Goal: Find specific page/section: Find specific page/section

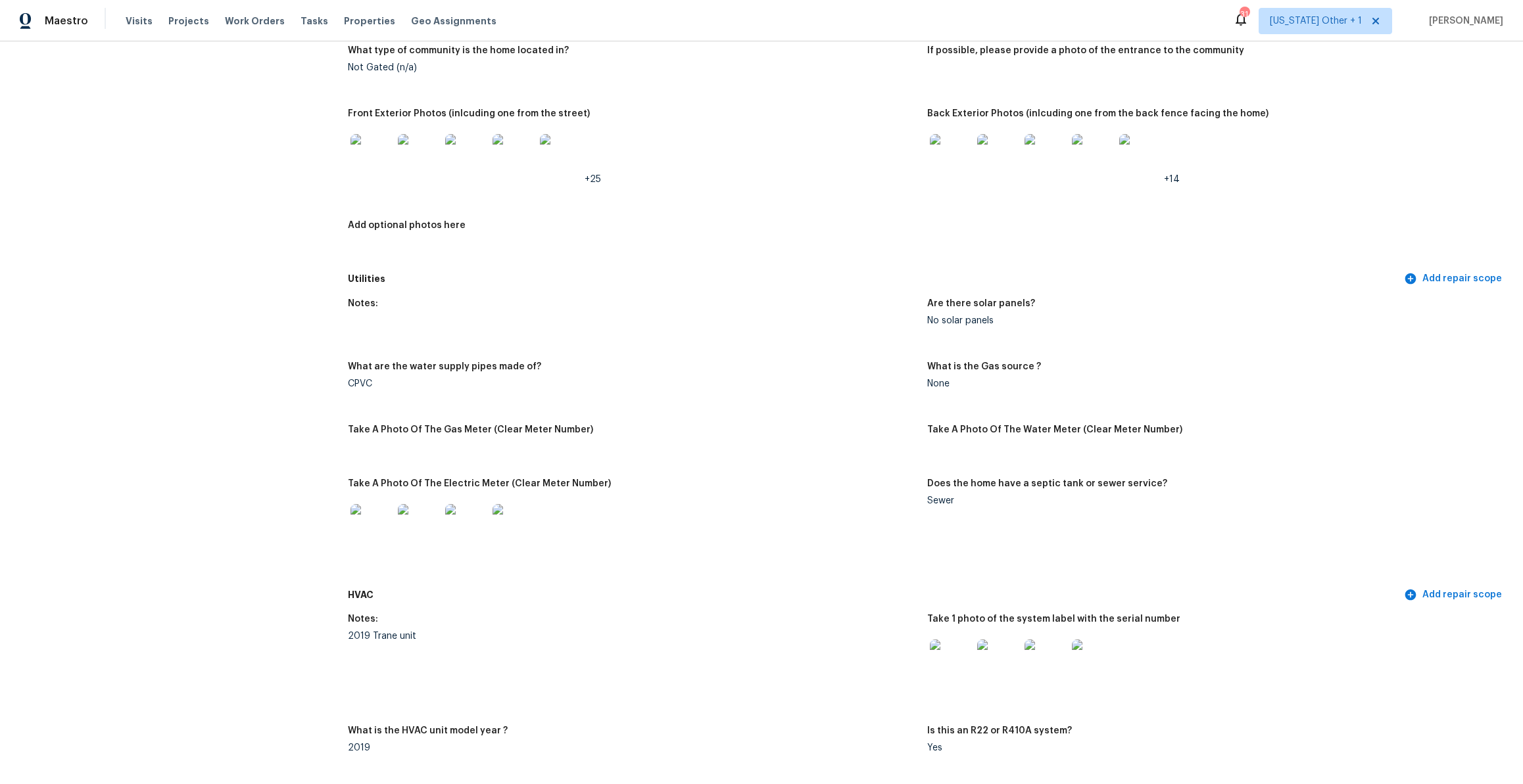
scroll to position [628, 0]
click at [510, 521] on img at bounding box center [514, 526] width 42 height 42
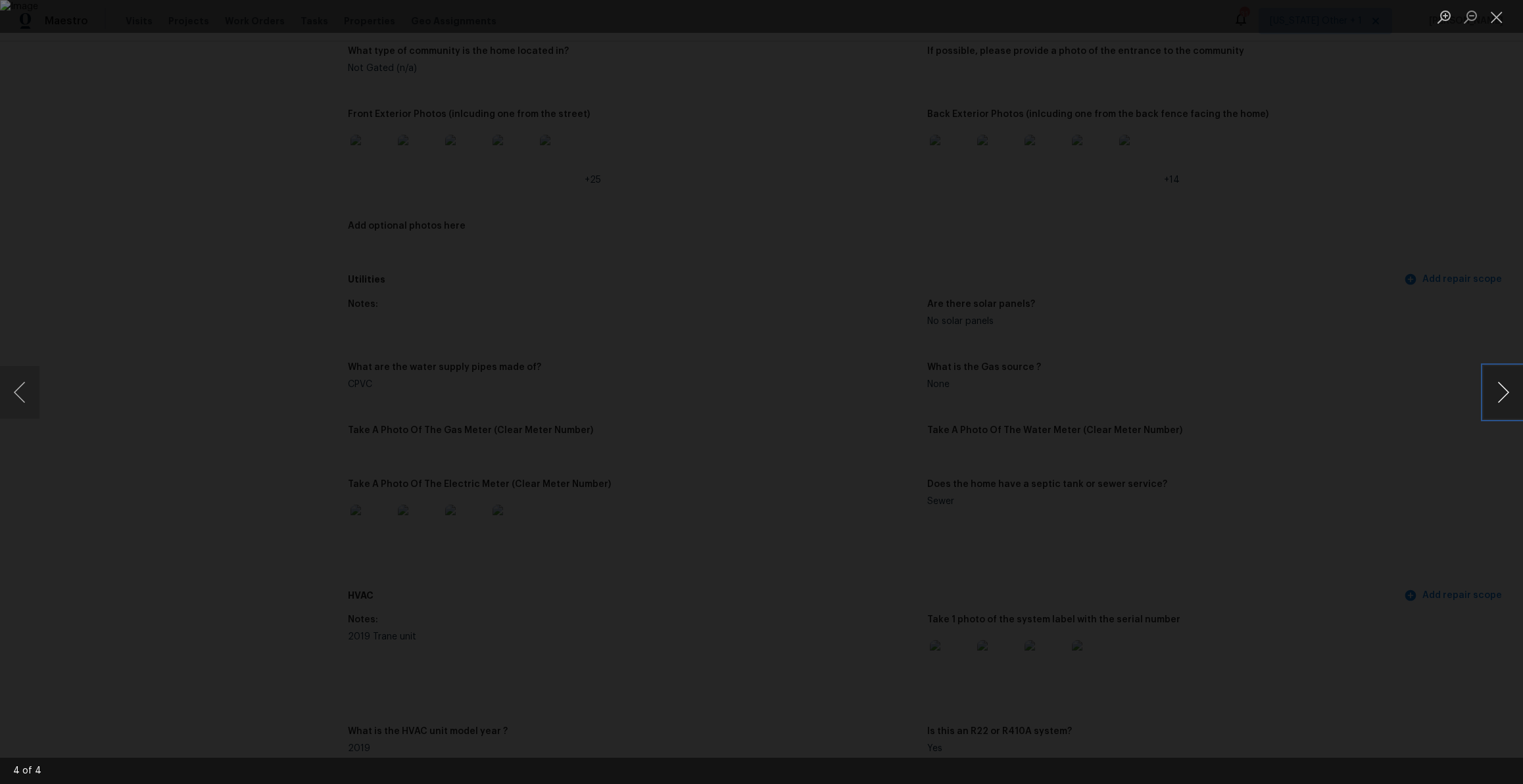
click at [1486, 398] on button "Next image" at bounding box center [1503, 392] width 39 height 53
click at [1489, 397] on button "Next image" at bounding box center [1503, 392] width 39 height 53
click at [1496, 19] on button "Close lightbox" at bounding box center [1496, 16] width 26 height 23
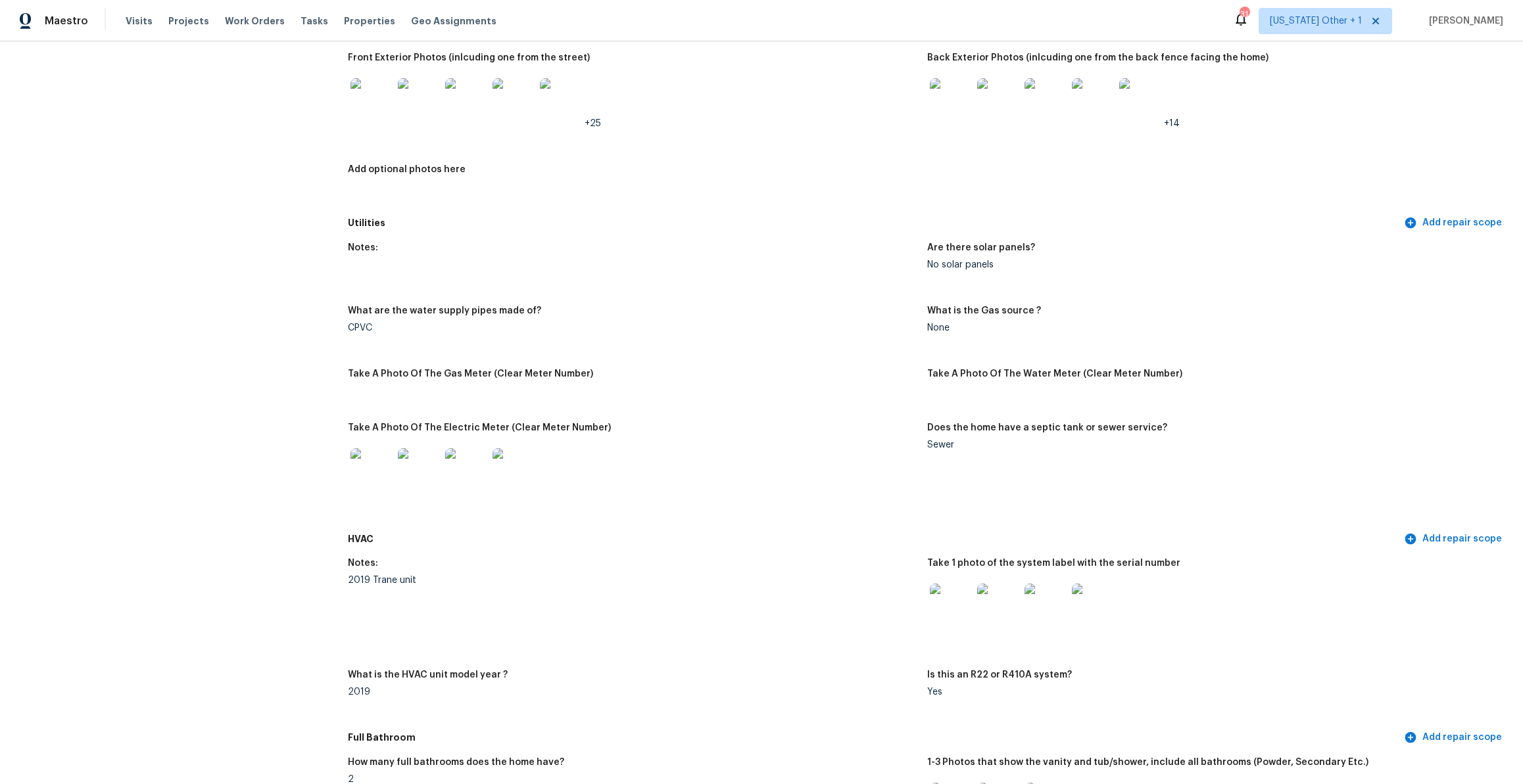
scroll to position [687, 0]
click at [469, 473] on img at bounding box center [467, 467] width 42 height 42
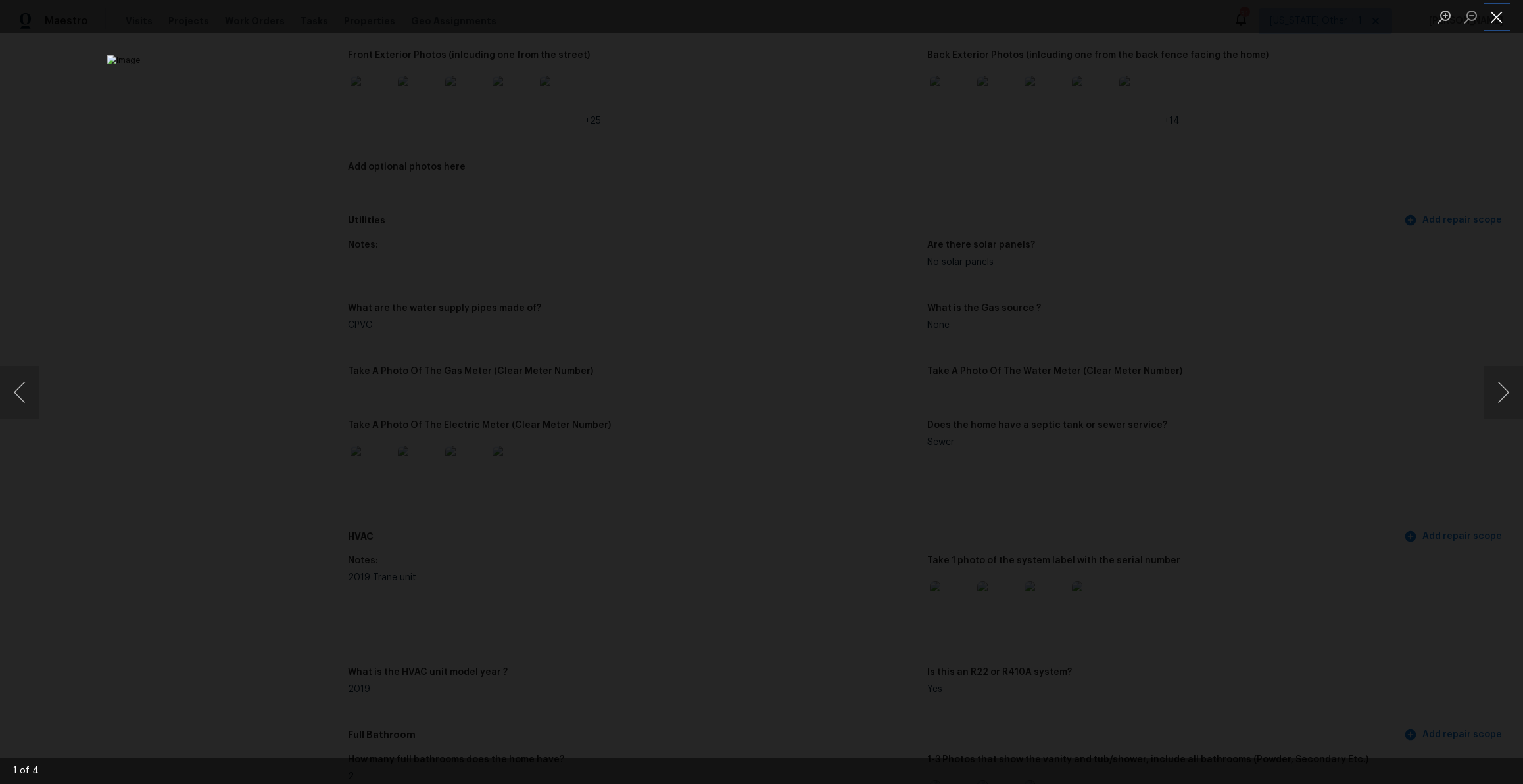
click at [1501, 18] on button "Close lightbox" at bounding box center [1496, 16] width 26 height 23
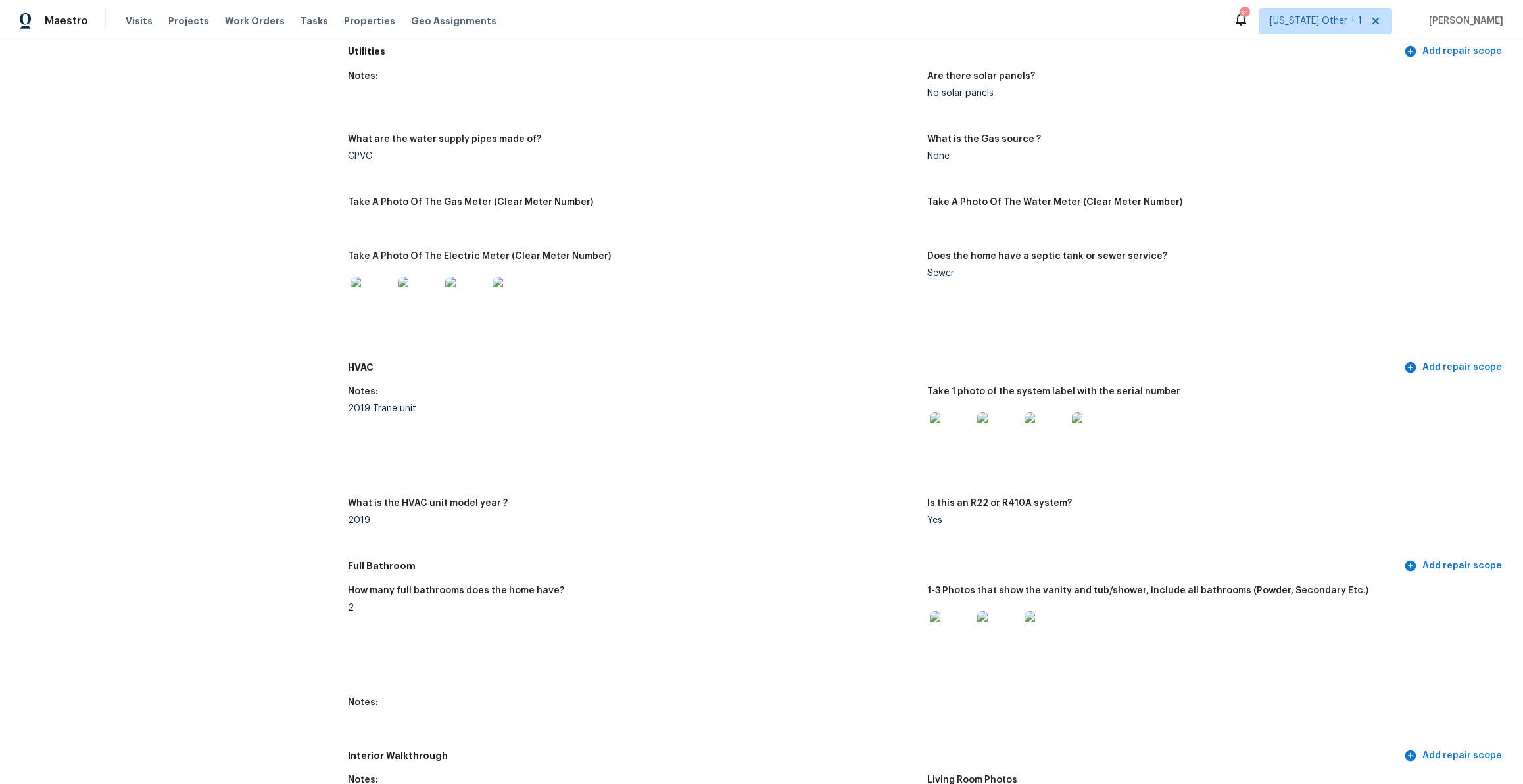
scroll to position [868, 0]
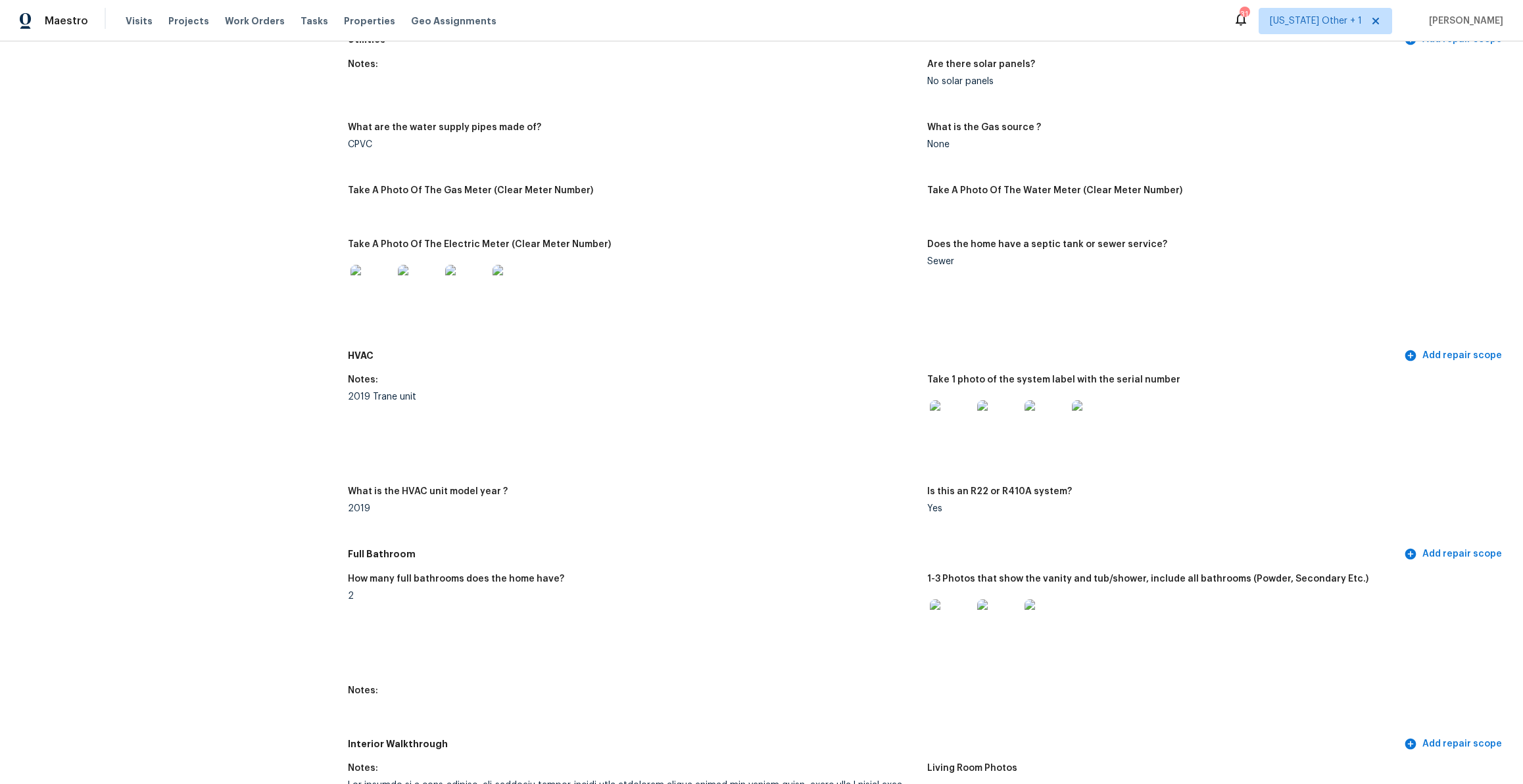
click at [938, 419] on img at bounding box center [951, 421] width 42 height 42
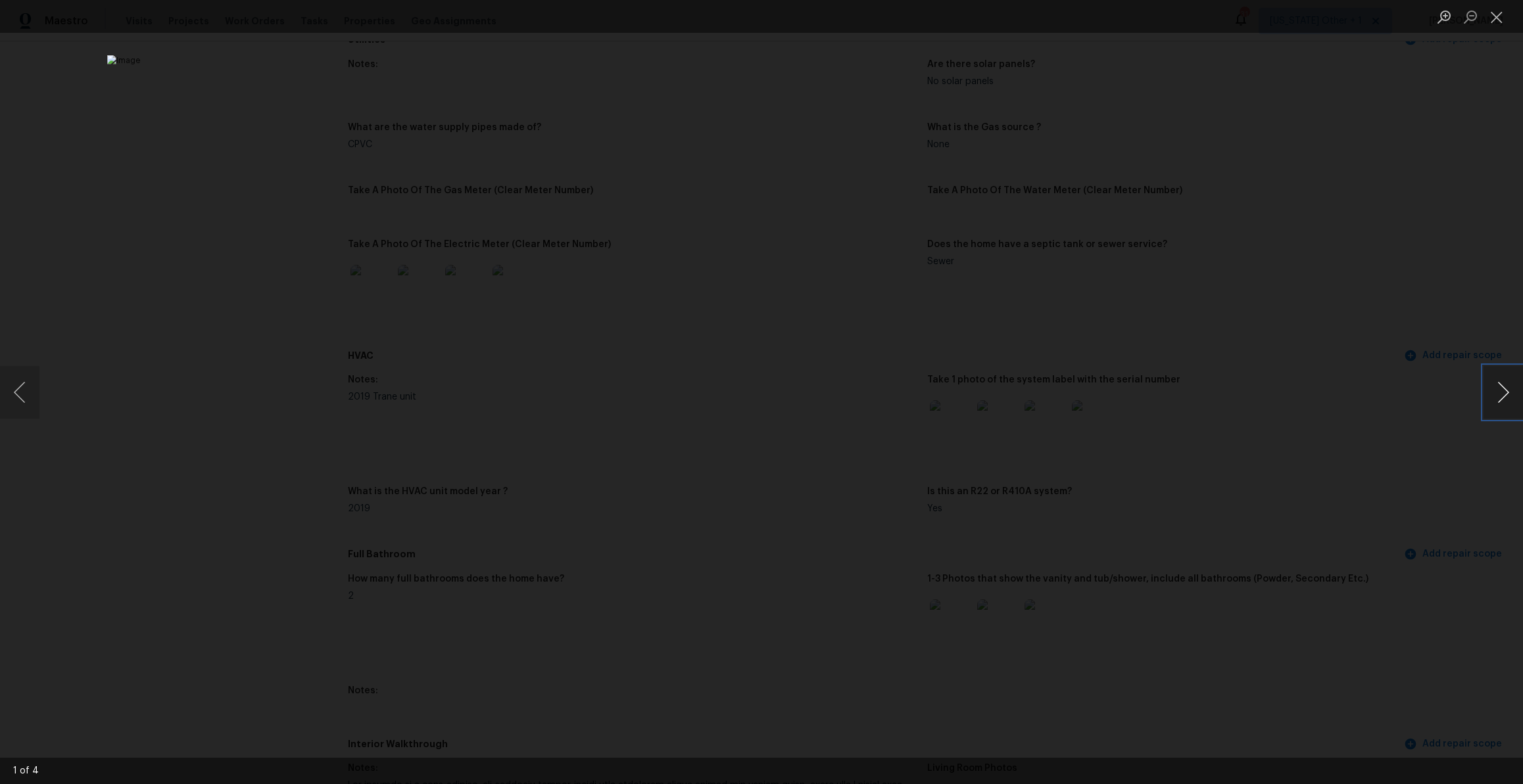
click at [1503, 385] on button "Next image" at bounding box center [1503, 392] width 39 height 53
click at [1500, 388] on button "Next image" at bounding box center [1503, 392] width 39 height 53
click at [1503, 13] on button "Close lightbox" at bounding box center [1496, 16] width 26 height 23
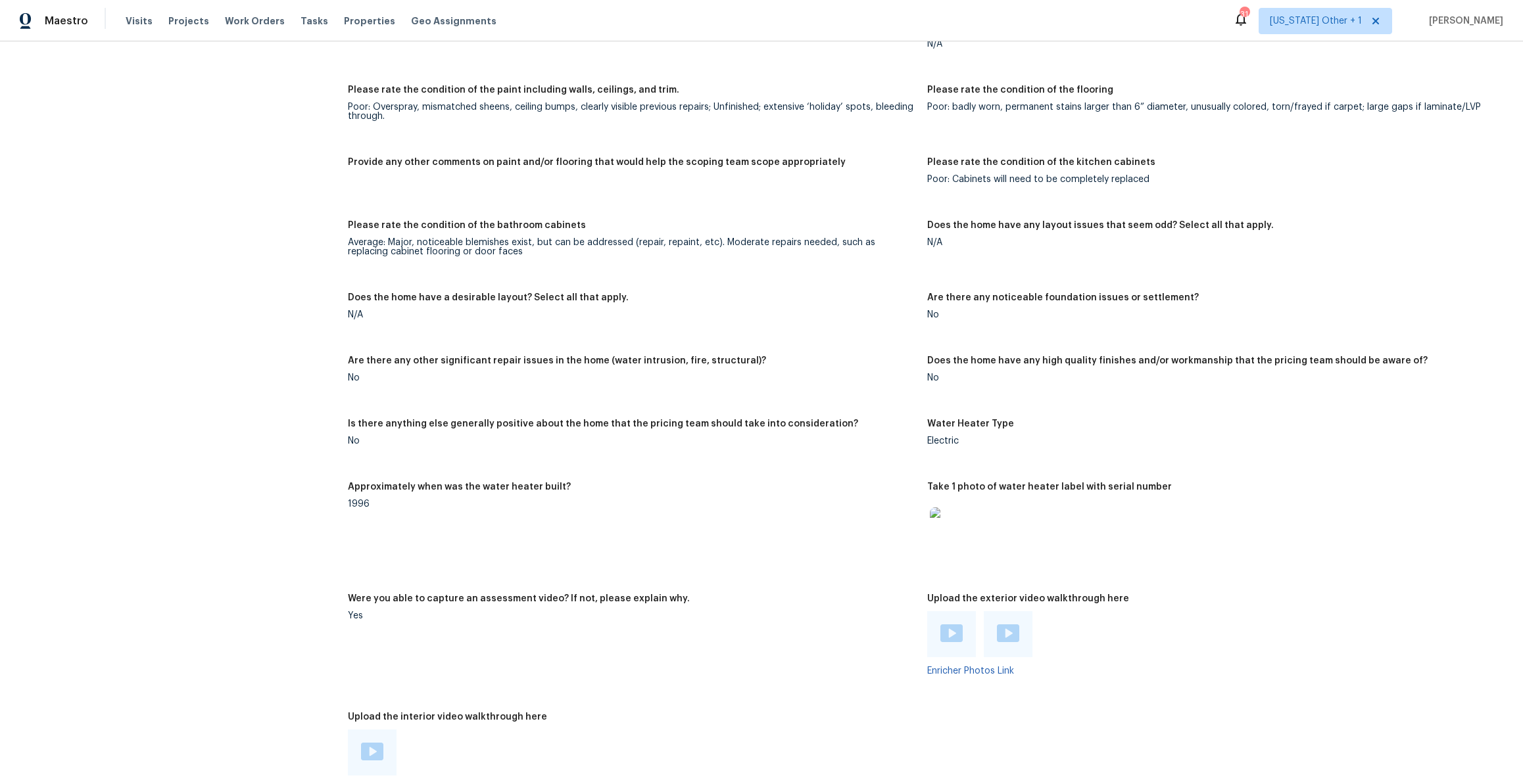
scroll to position [2055, 0]
click at [943, 531] on img at bounding box center [951, 525] width 42 height 42
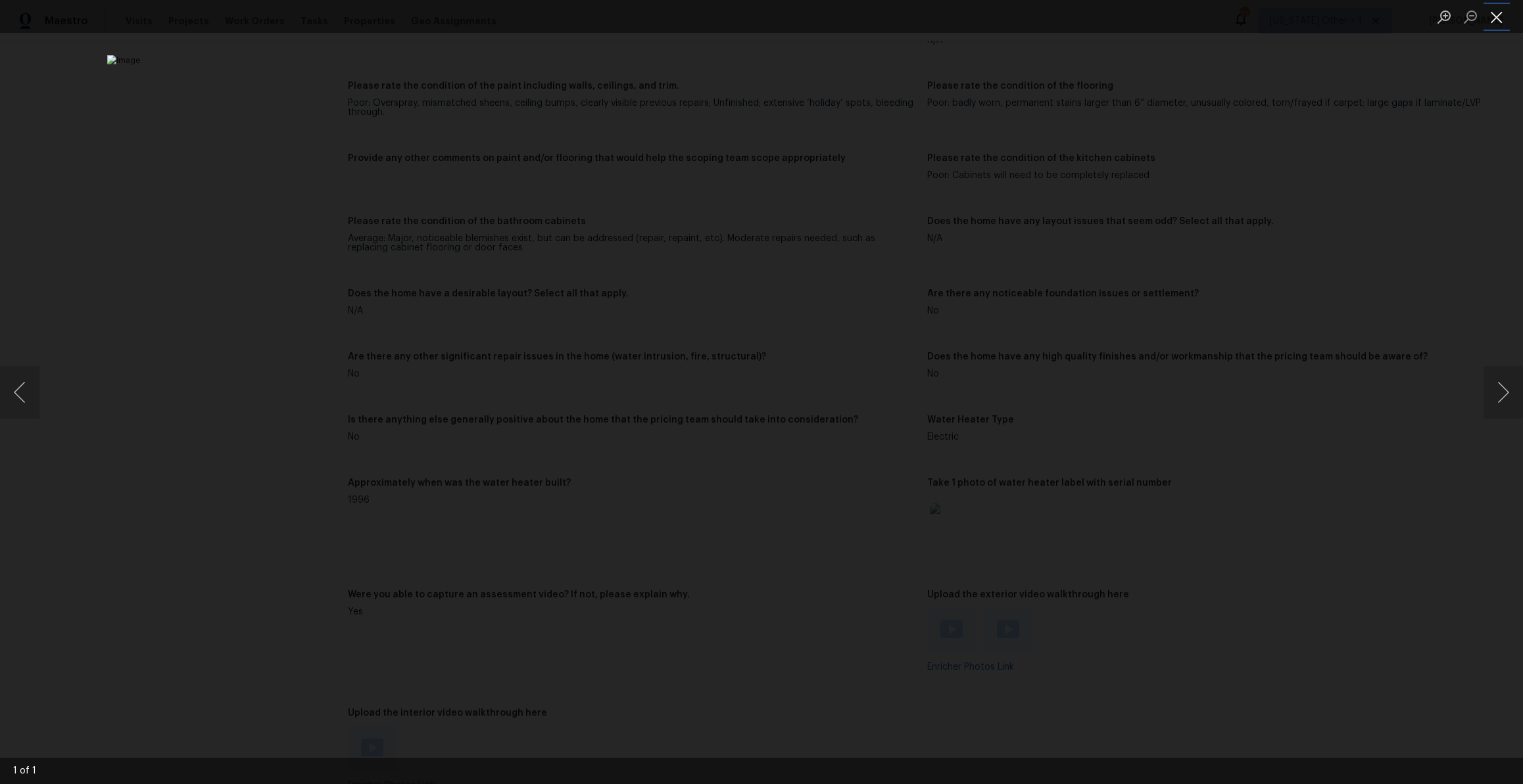
click at [1498, 20] on button "Close lightbox" at bounding box center [1496, 16] width 26 height 23
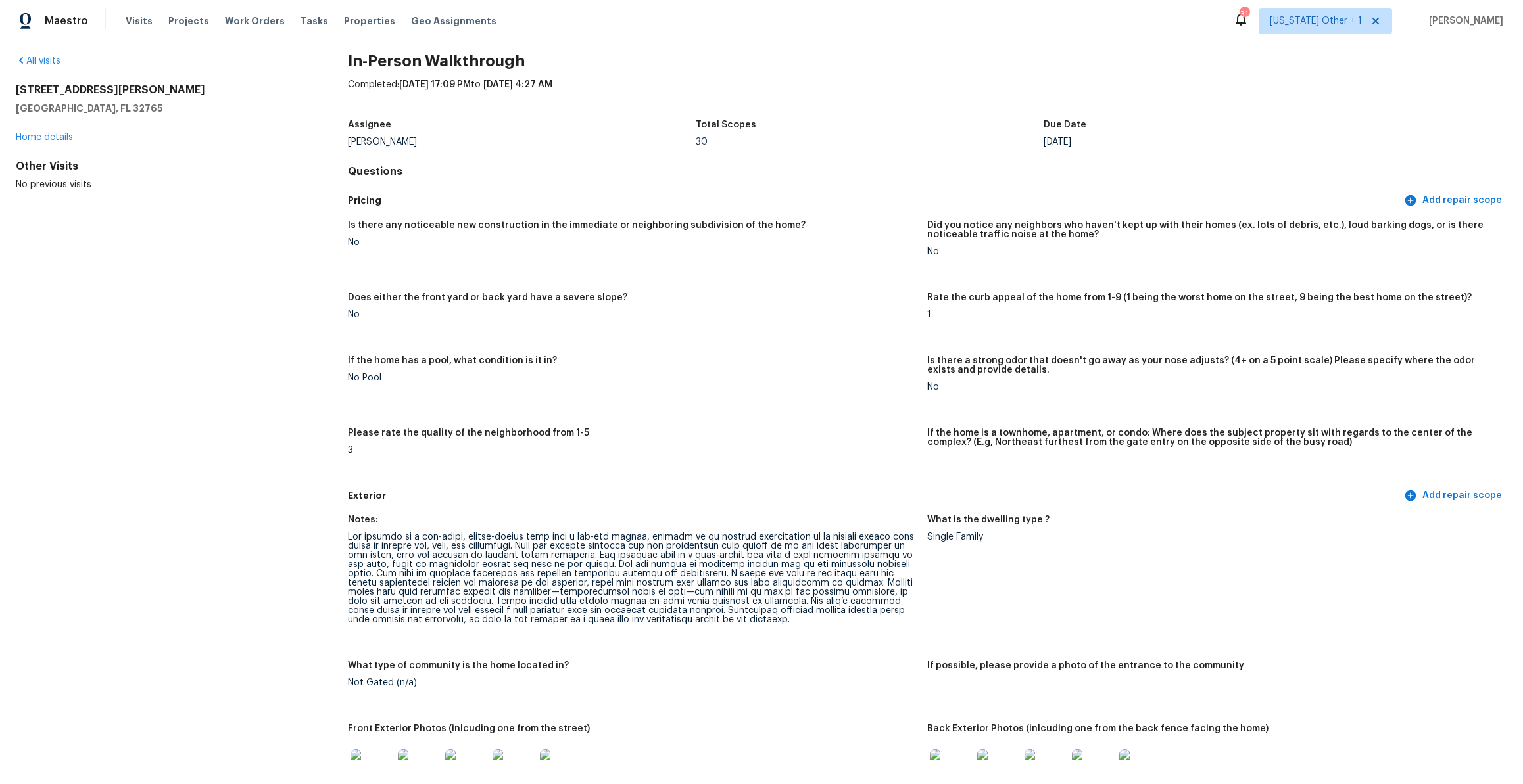
scroll to position [11, 0]
click at [720, 390] on figure "If the home has a pool, what condition is it in? No Pool" at bounding box center [638, 387] width 580 height 56
drag, startPoint x: 97, startPoint y: 110, endPoint x: 12, endPoint y: 93, distance: 86.7
click at [12, 93] on div "All visits 2879 Joseph Cir Oviedo, FL 32765 Home details Other Visits No previo…" at bounding box center [761, 413] width 1523 height 742
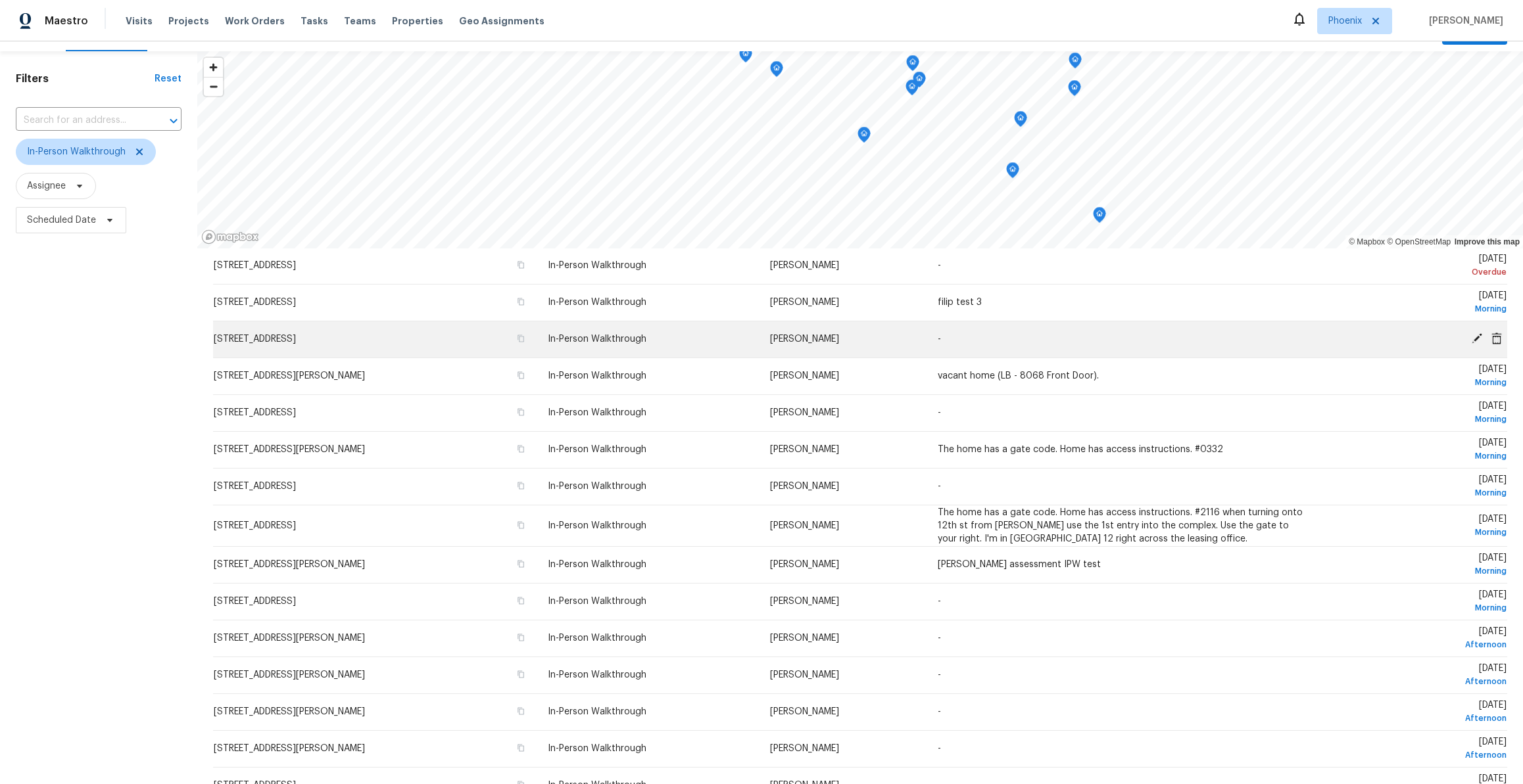
scroll to position [121, 0]
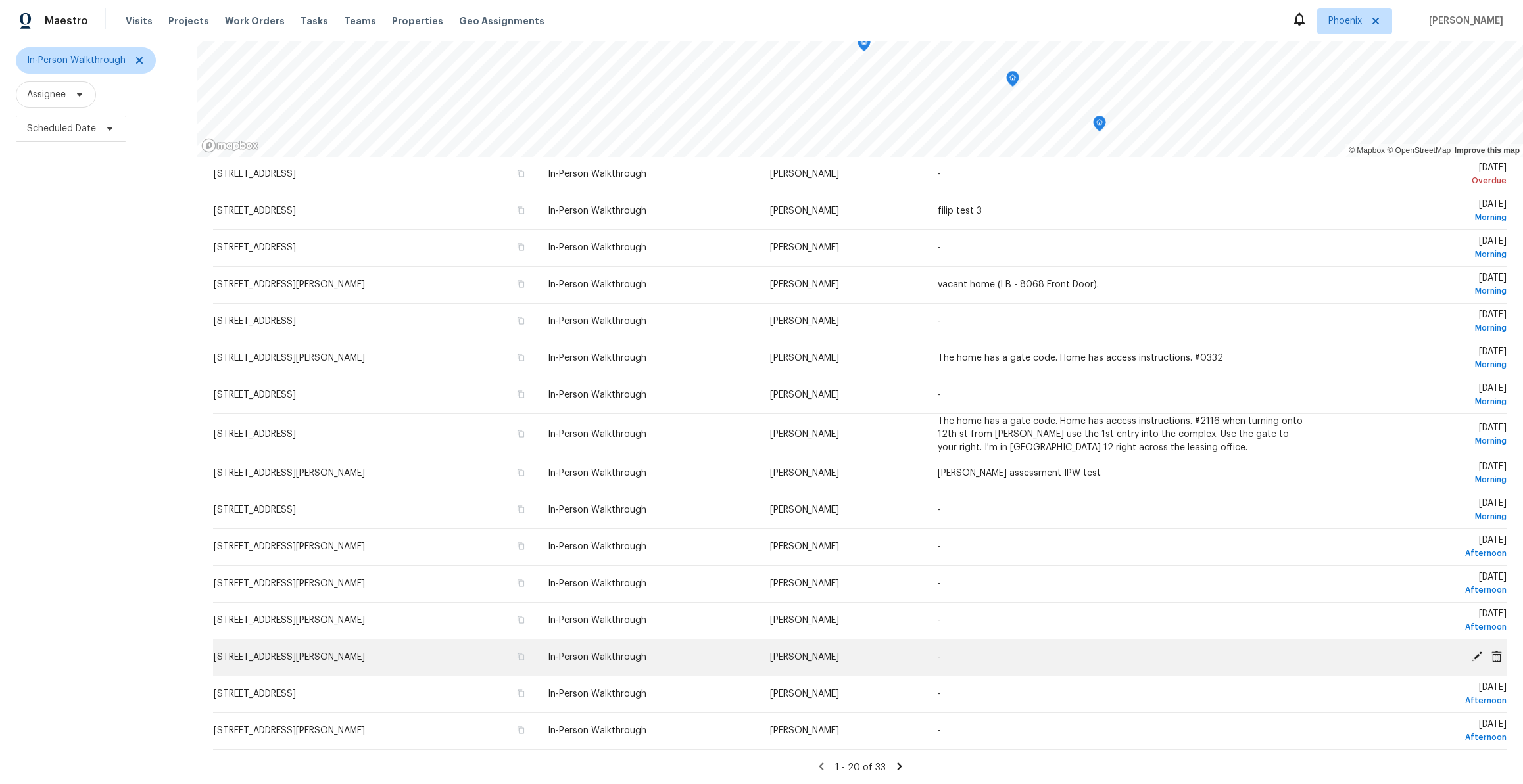
click at [365, 658] on span "[STREET_ADDRESS][PERSON_NAME]" at bounding box center [289, 657] width 152 height 9
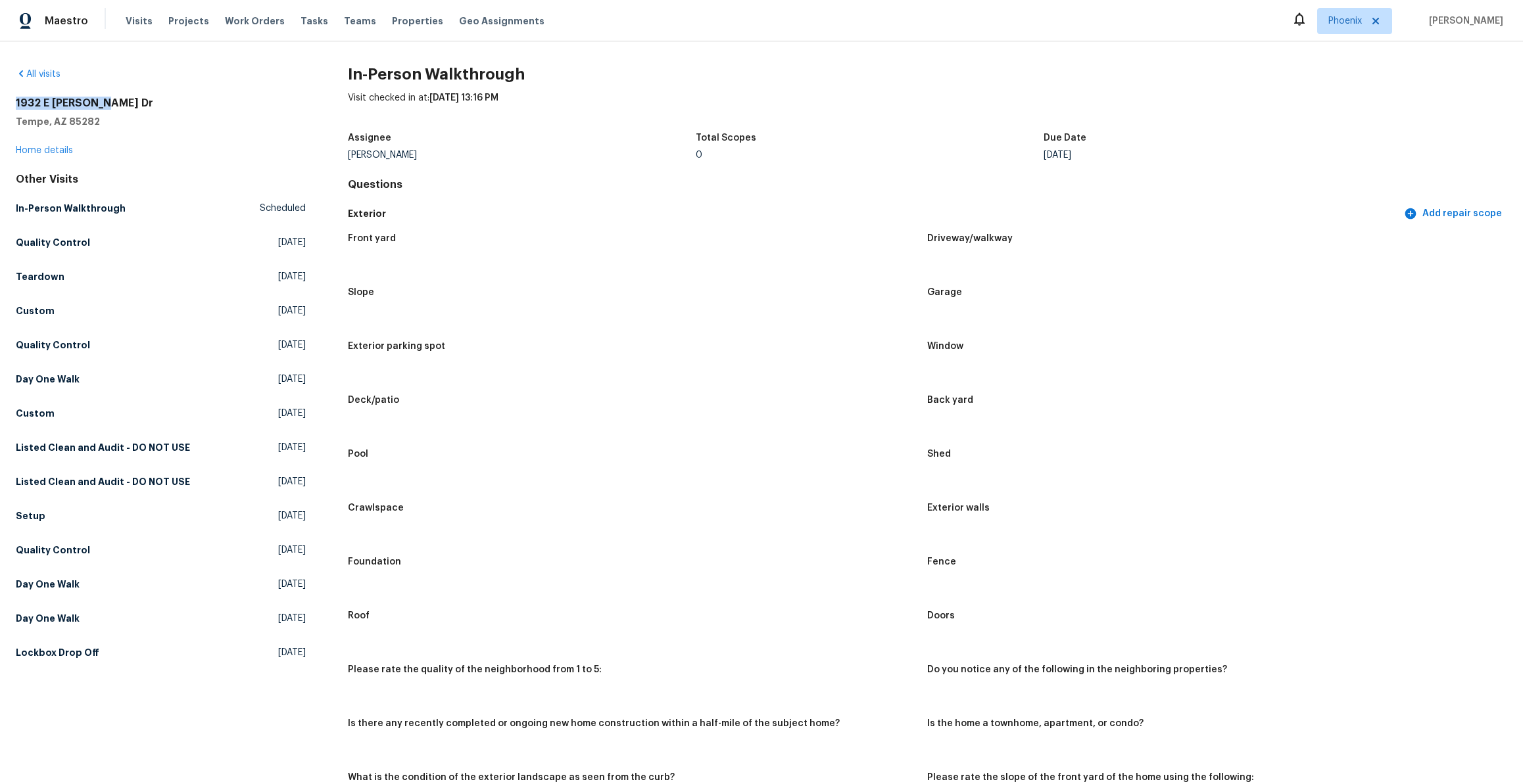
drag, startPoint x: 104, startPoint y: 103, endPoint x: 4, endPoint y: 103, distance: 100.0
click at [4, 103] on div "All visits [STREET_ADDRESS][PERSON_NAME][PERSON_NAME] Home details Other Visits…" at bounding box center [761, 413] width 1523 height 742
copy h2 "1932 E [PERSON_NAME] Dr"
